Goal: Obtain resource: Download file/media

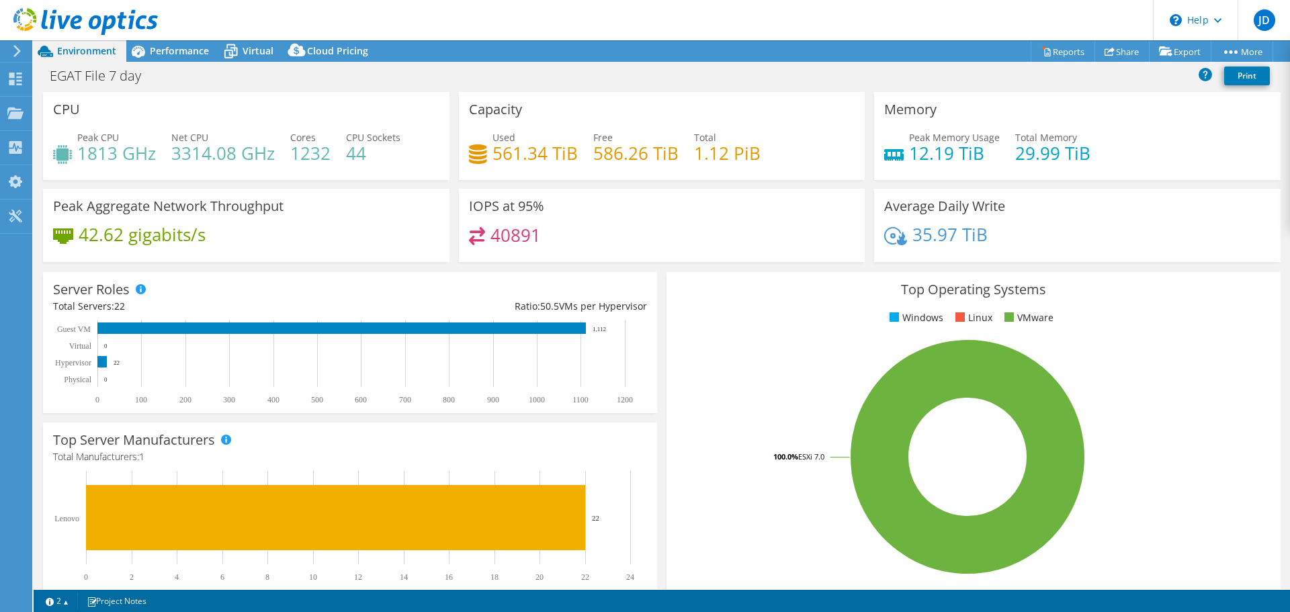
select select "USD"
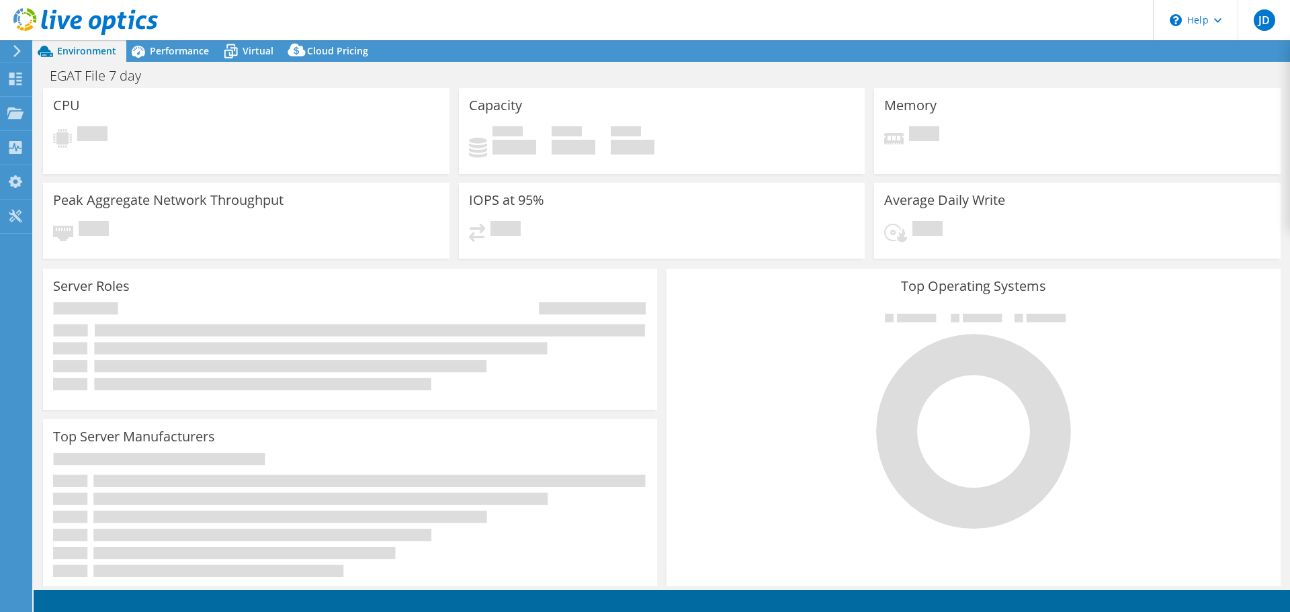
select select "USD"
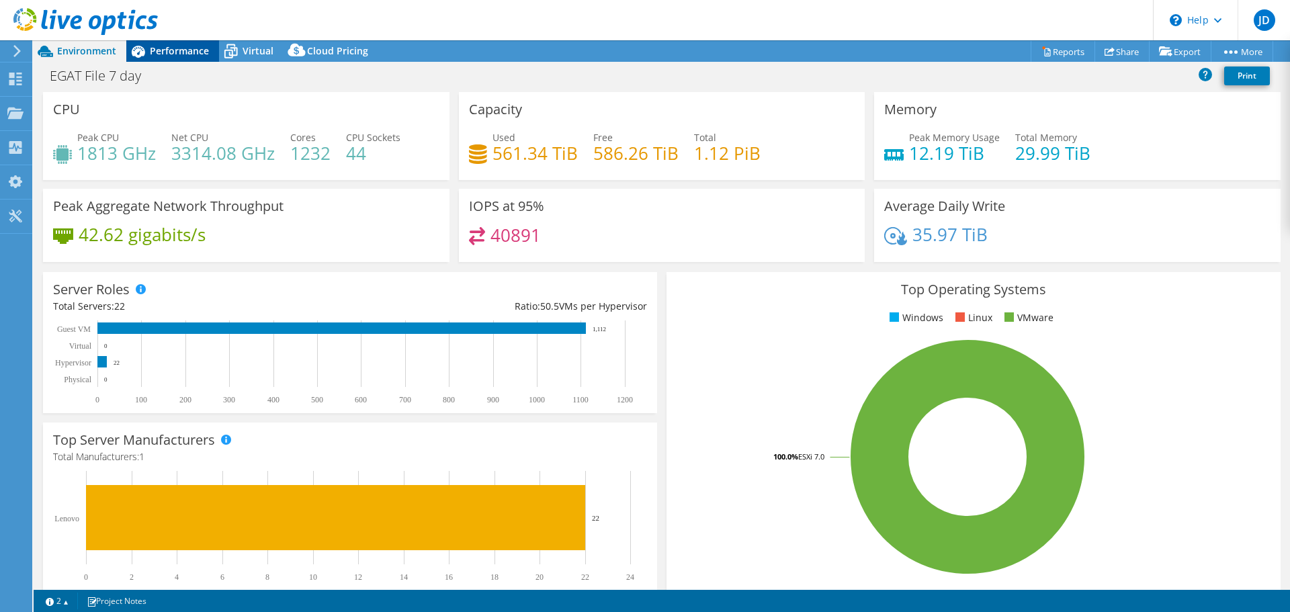
click at [189, 54] on span "Performance" at bounding box center [179, 50] width 59 height 13
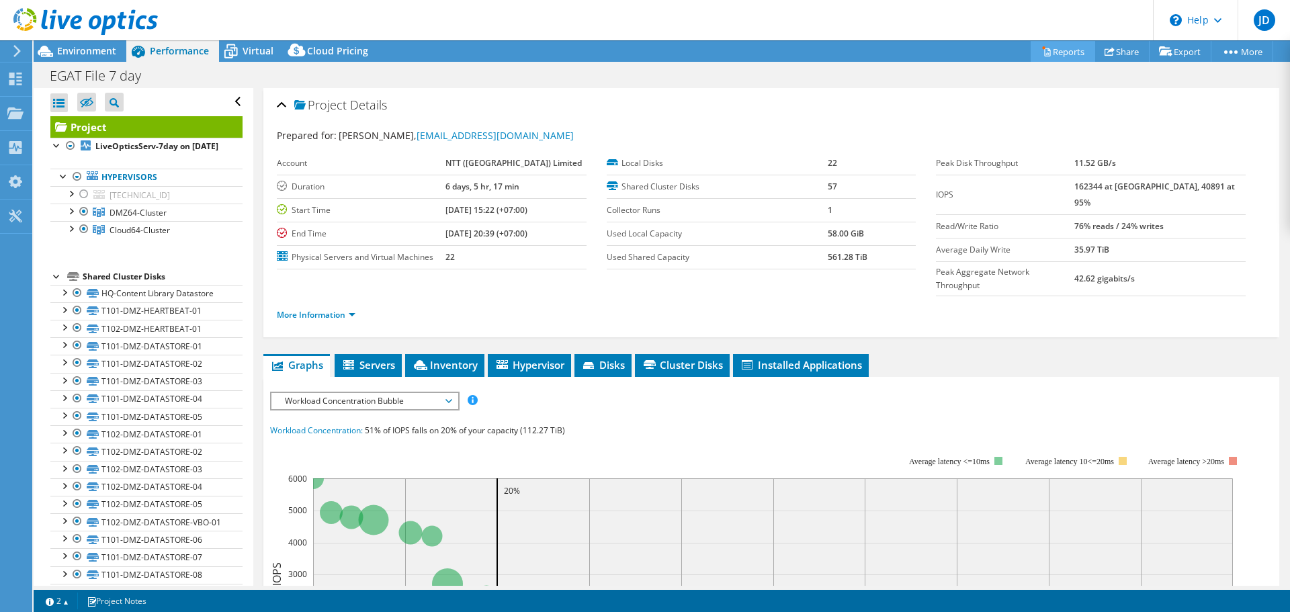
click at [1058, 50] on link "Reports" at bounding box center [1063, 51] width 64 height 21
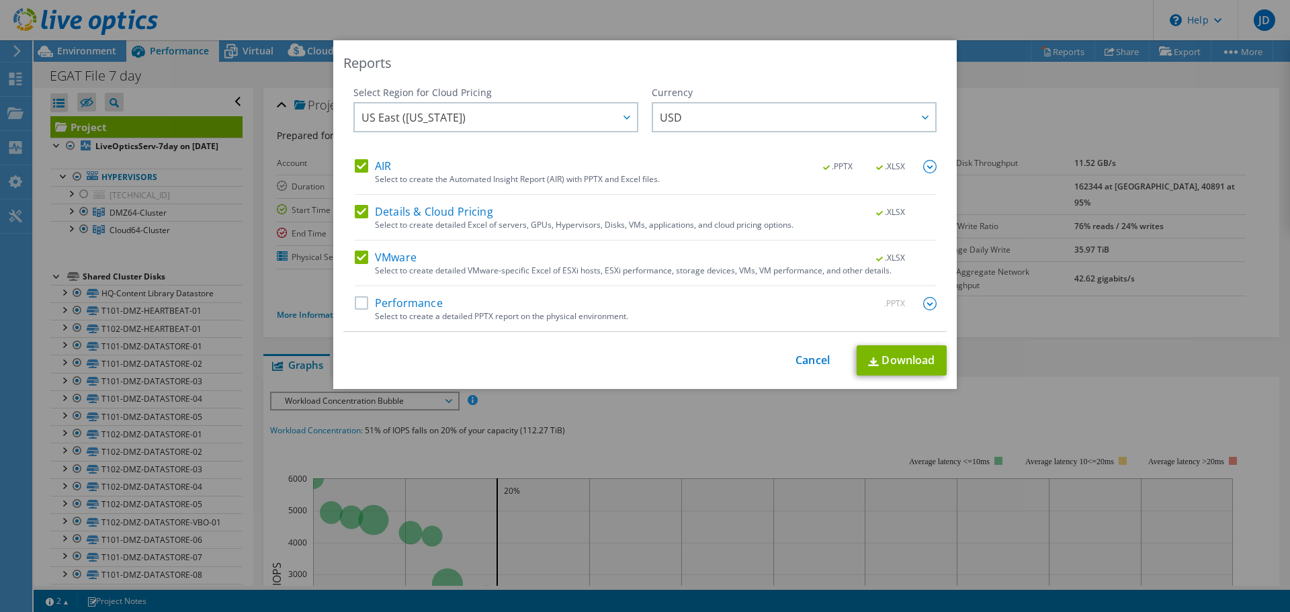
click at [346, 301] on div "Select Region for Cloud Pricing Asia Pacific (Hong Kong) Asia Pacific (Mumbai) …" at bounding box center [644, 209] width 603 height 247
click at [355, 306] on label "Performance" at bounding box center [399, 303] width 88 height 13
click at [0, 0] on input "Performance" at bounding box center [0, 0] width 0 height 0
click at [605, 112] on span "US East ([US_STATE])" at bounding box center [498, 117] width 275 height 28
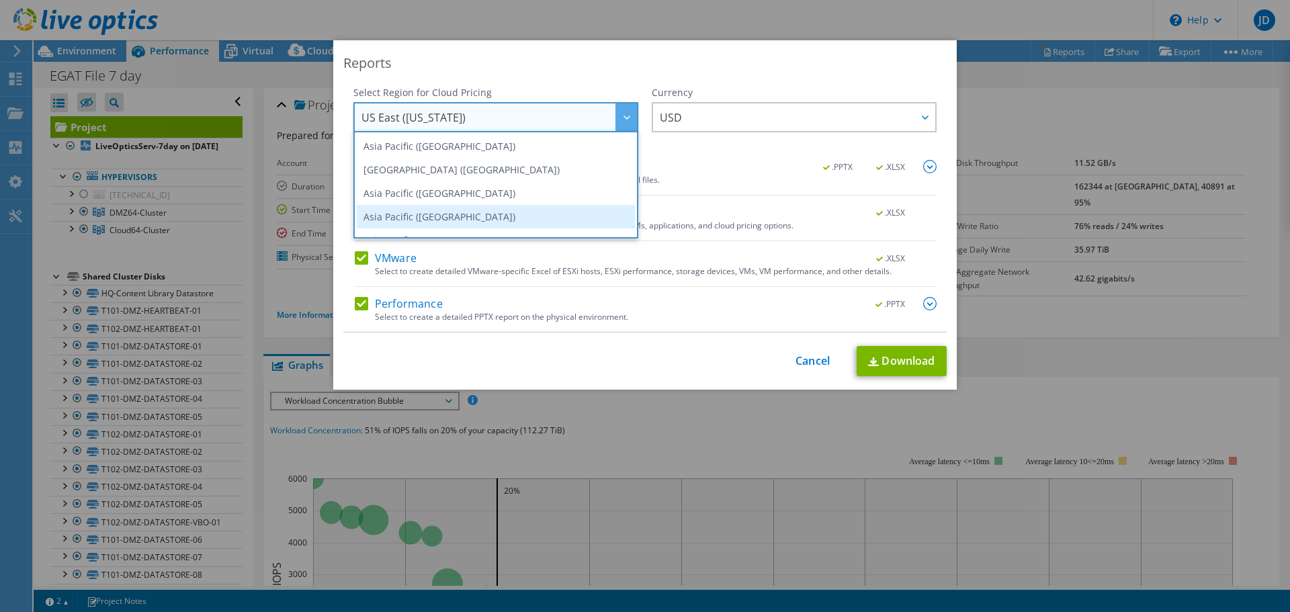
click at [473, 209] on li "Asia Pacific ([GEOGRAPHIC_DATA])" at bounding box center [496, 217] width 278 height 24
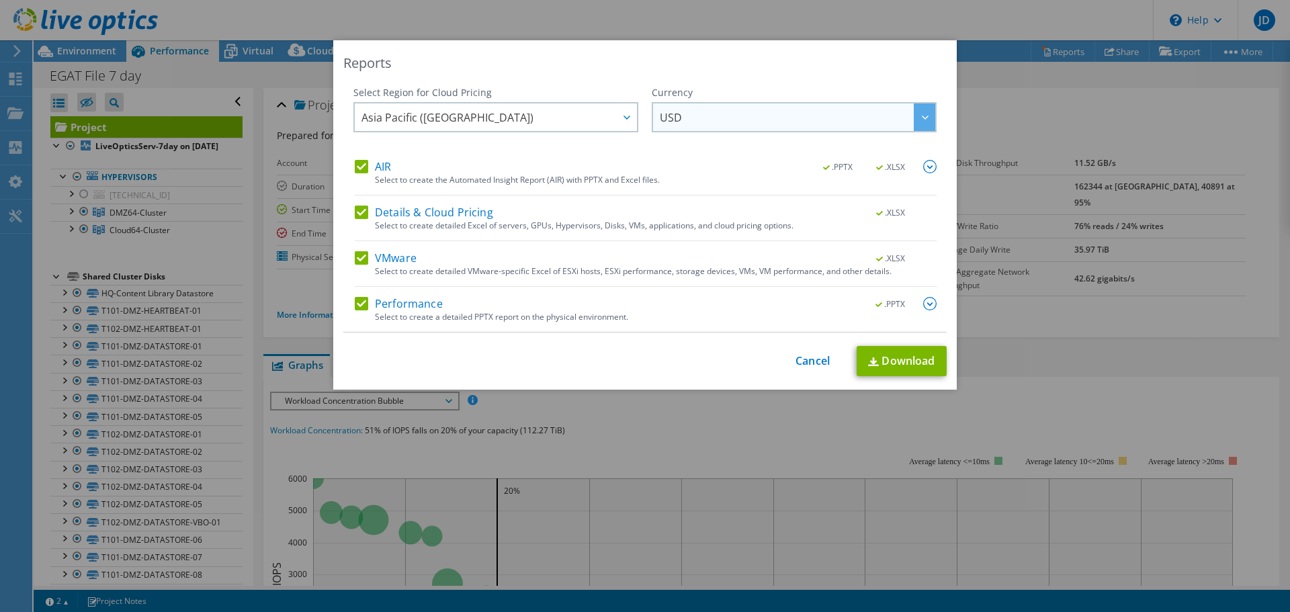
click at [666, 120] on span "USD" at bounding box center [671, 120] width 22 height 21
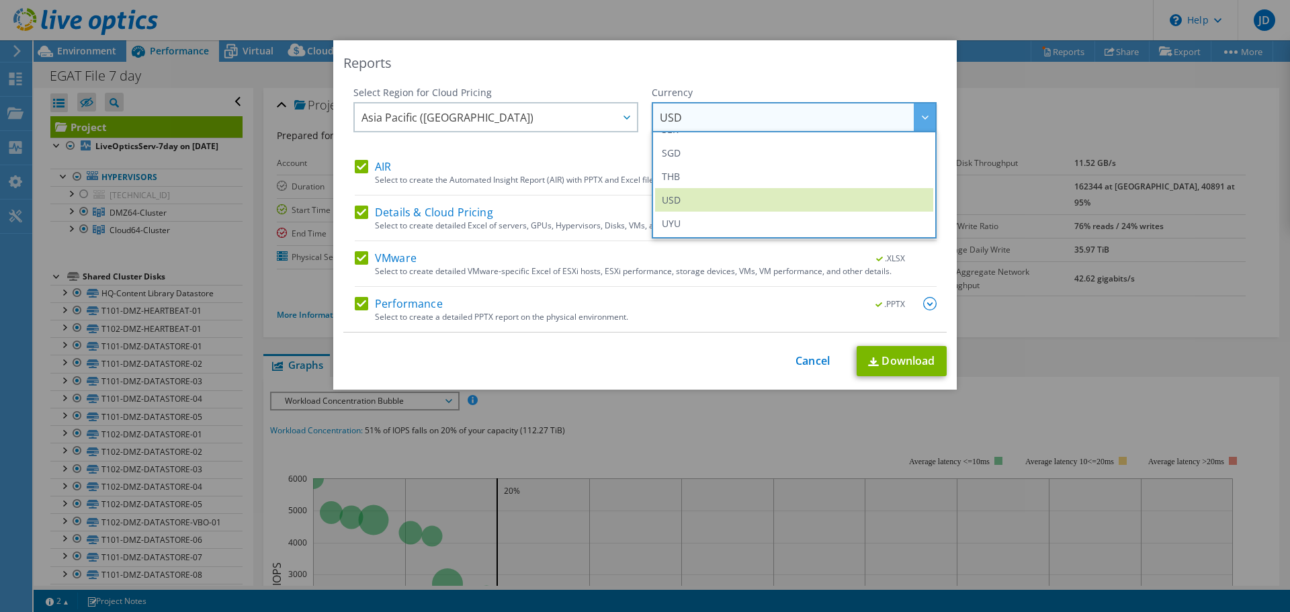
scroll to position [470, 0]
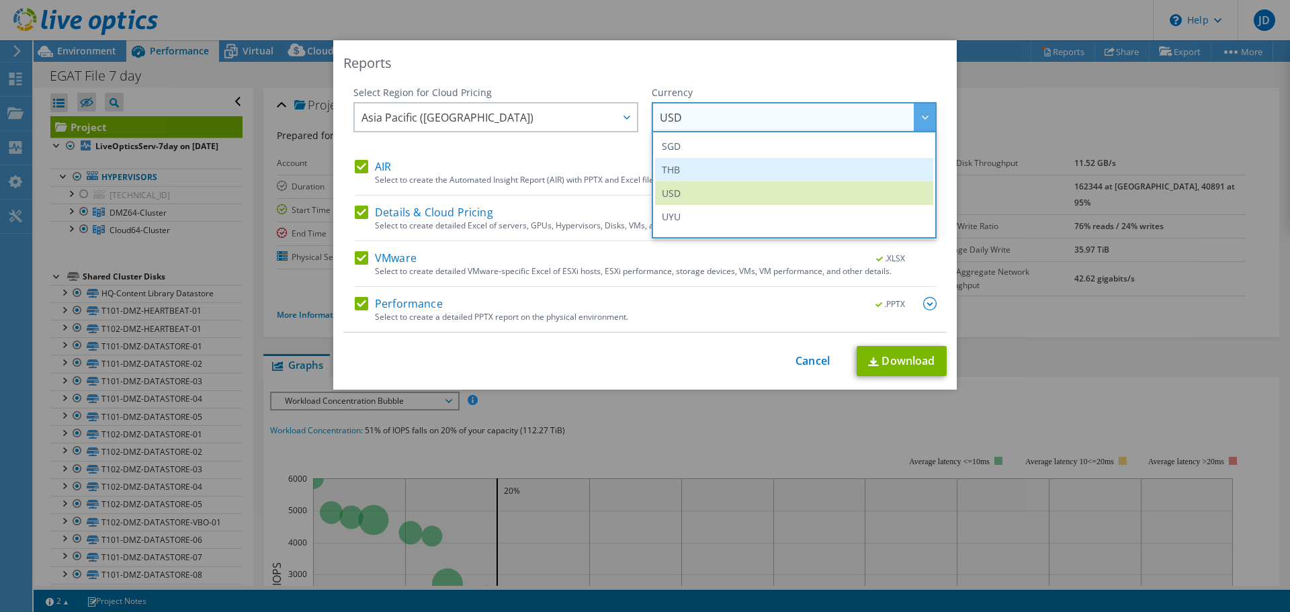
click at [798, 179] on li "THB" at bounding box center [794, 170] width 278 height 24
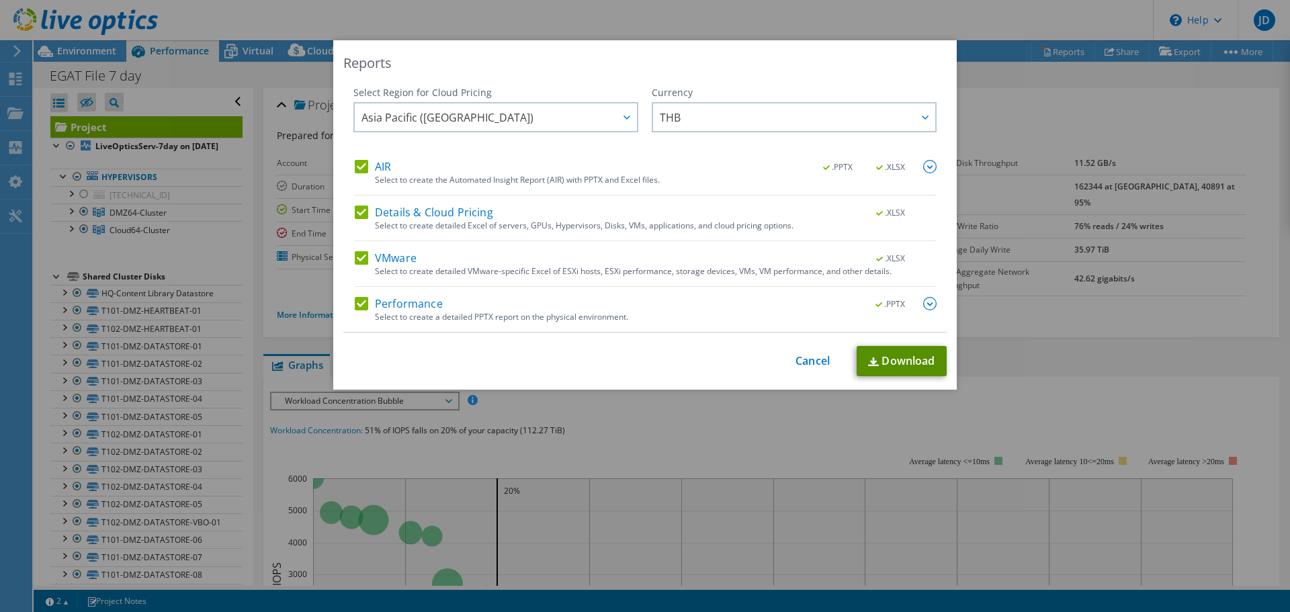
click at [869, 355] on link "Download" at bounding box center [902, 361] width 90 height 30
